Goal: Task Accomplishment & Management: Manage account settings

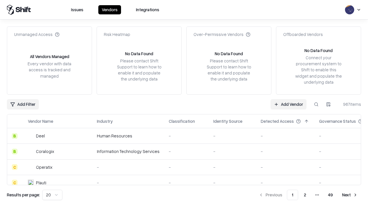
click at [288, 104] on link "Add Vendor" at bounding box center [288, 104] width 36 height 10
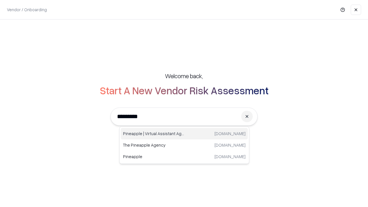
click at [184, 134] on div "Pineapple | Virtual Assistant Agency [DOMAIN_NAME]" at bounding box center [184, 133] width 127 height 11
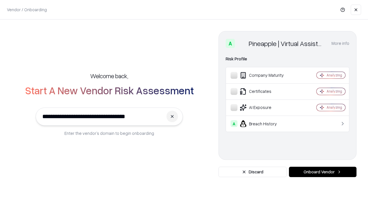
type input "**********"
click at [322, 172] on button "Onboard Vendor" at bounding box center [323, 172] width 68 height 10
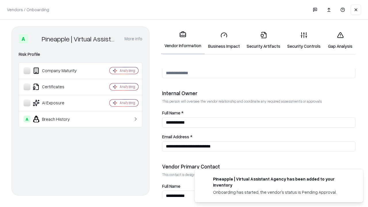
scroll to position [298, 0]
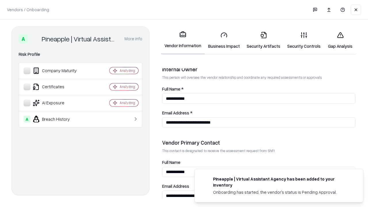
click at [224, 40] on link "Business Impact" at bounding box center [224, 40] width 38 height 27
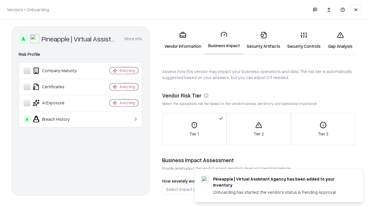
click at [340, 40] on link "Gap Analysis" at bounding box center [340, 40] width 32 height 27
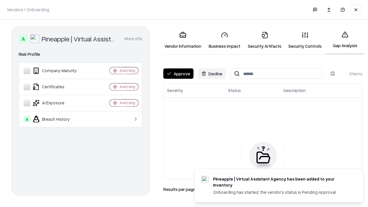
click at [178, 74] on button "Approve" at bounding box center [178, 73] width 30 height 10
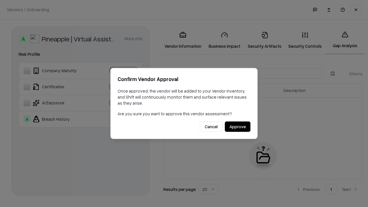
click at [237, 126] on button "Approve" at bounding box center [238, 127] width 26 height 10
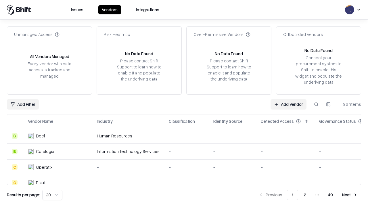
type input "**********"
click at [288, 104] on link "Add Vendor" at bounding box center [288, 104] width 36 height 10
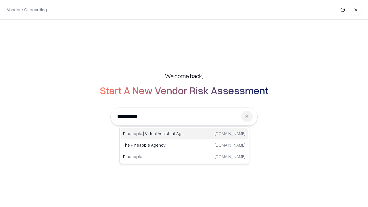
click at [184, 134] on div "Pineapple | Virtual Assistant Agency [DOMAIN_NAME]" at bounding box center [184, 133] width 127 height 11
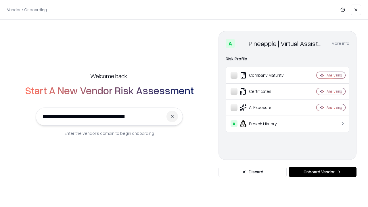
type input "**********"
click at [322, 172] on button "Onboard Vendor" at bounding box center [323, 172] width 68 height 10
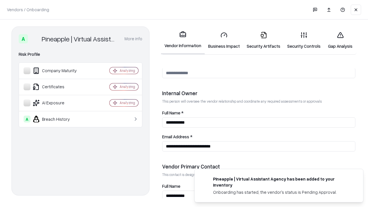
scroll to position [298, 0]
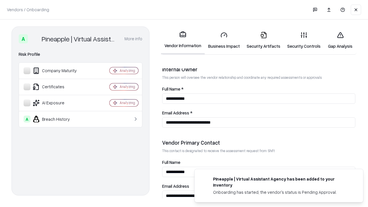
click at [340, 40] on link "Gap Analysis" at bounding box center [340, 40] width 32 height 27
